Goal: Task Accomplishment & Management: Use online tool/utility

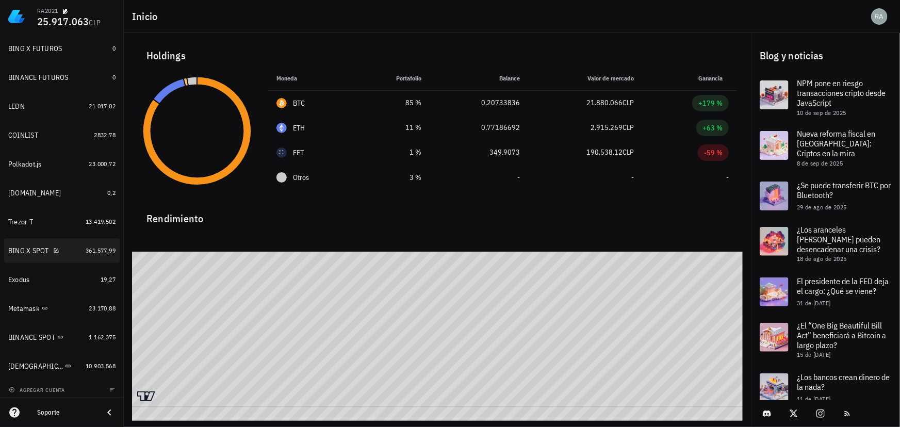
scroll to position [144, 0]
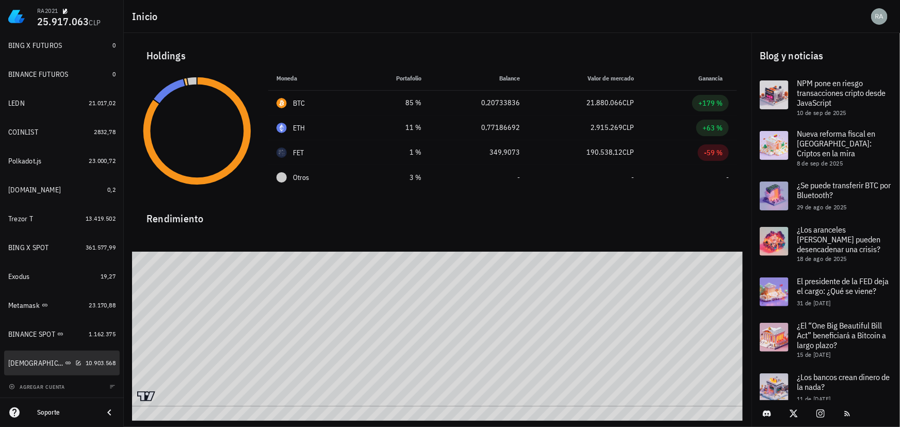
click at [17, 361] on div "[DEMOGRAPHIC_DATA]" at bounding box center [35, 363] width 55 height 9
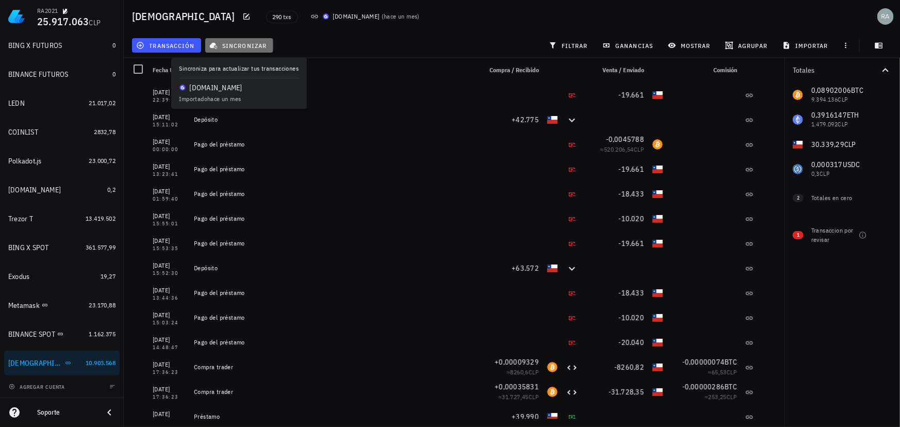
click at [233, 47] on span "sincronizar" at bounding box center [238, 45] width 55 height 8
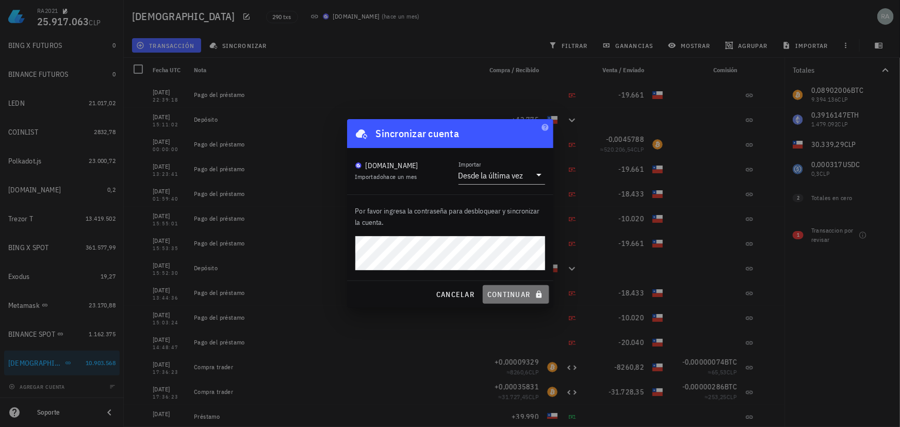
click at [512, 296] on span "continuar" at bounding box center [516, 294] width 58 height 9
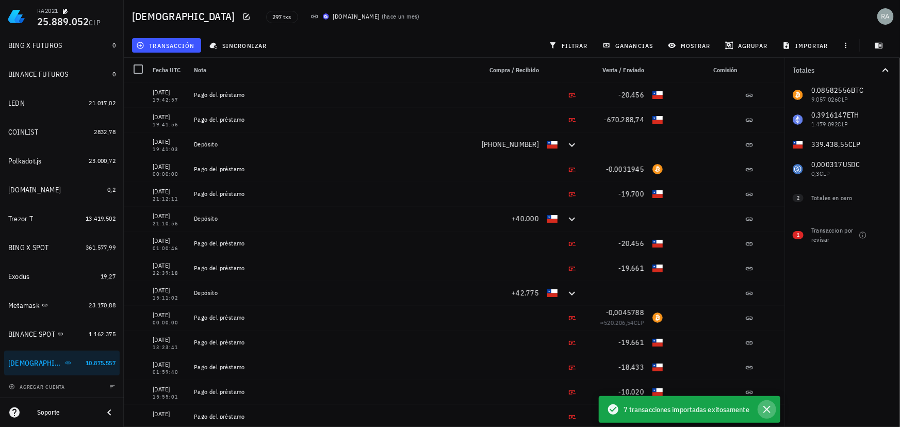
click at [768, 411] on icon "button" at bounding box center [766, 409] width 7 height 7
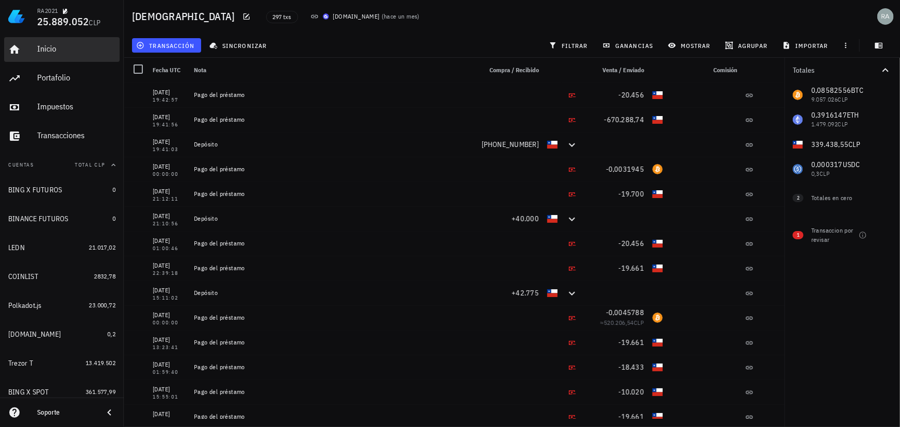
click at [43, 45] on div "Inicio" at bounding box center [76, 49] width 78 height 10
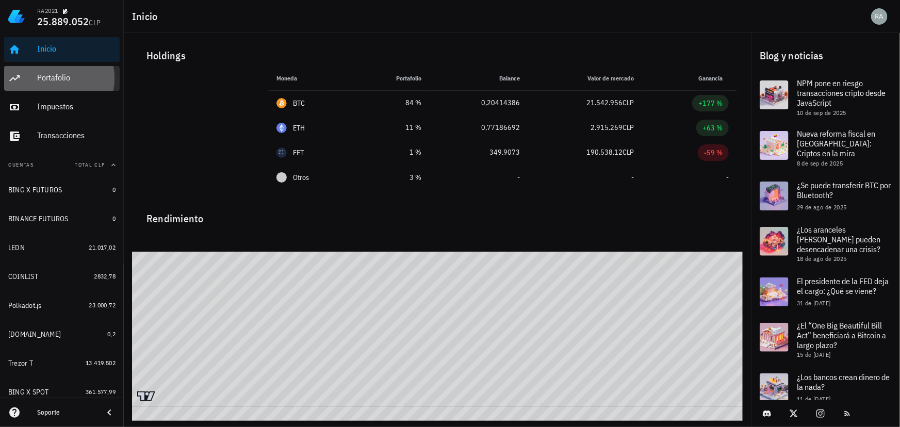
click at [53, 80] on div "Portafolio" at bounding box center [76, 78] width 78 height 10
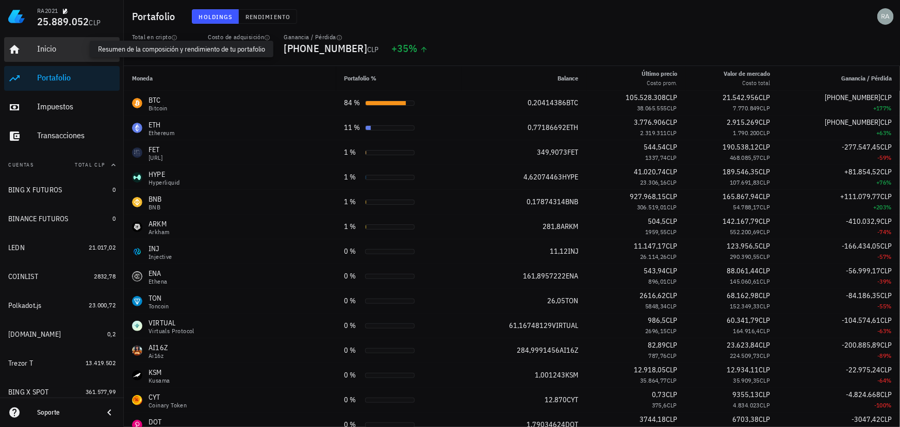
click at [47, 49] on div "Inicio" at bounding box center [76, 49] width 78 height 10
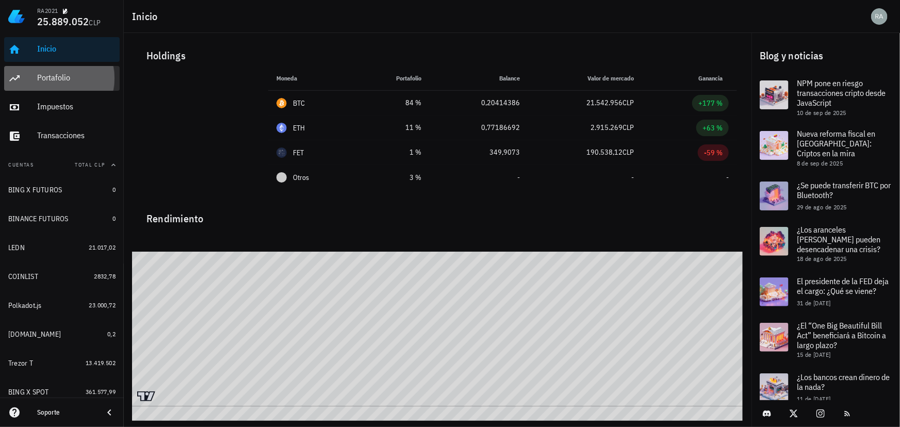
click at [69, 77] on div "Portafolio" at bounding box center [76, 78] width 78 height 10
